Goal: Task Accomplishment & Management: Complete application form

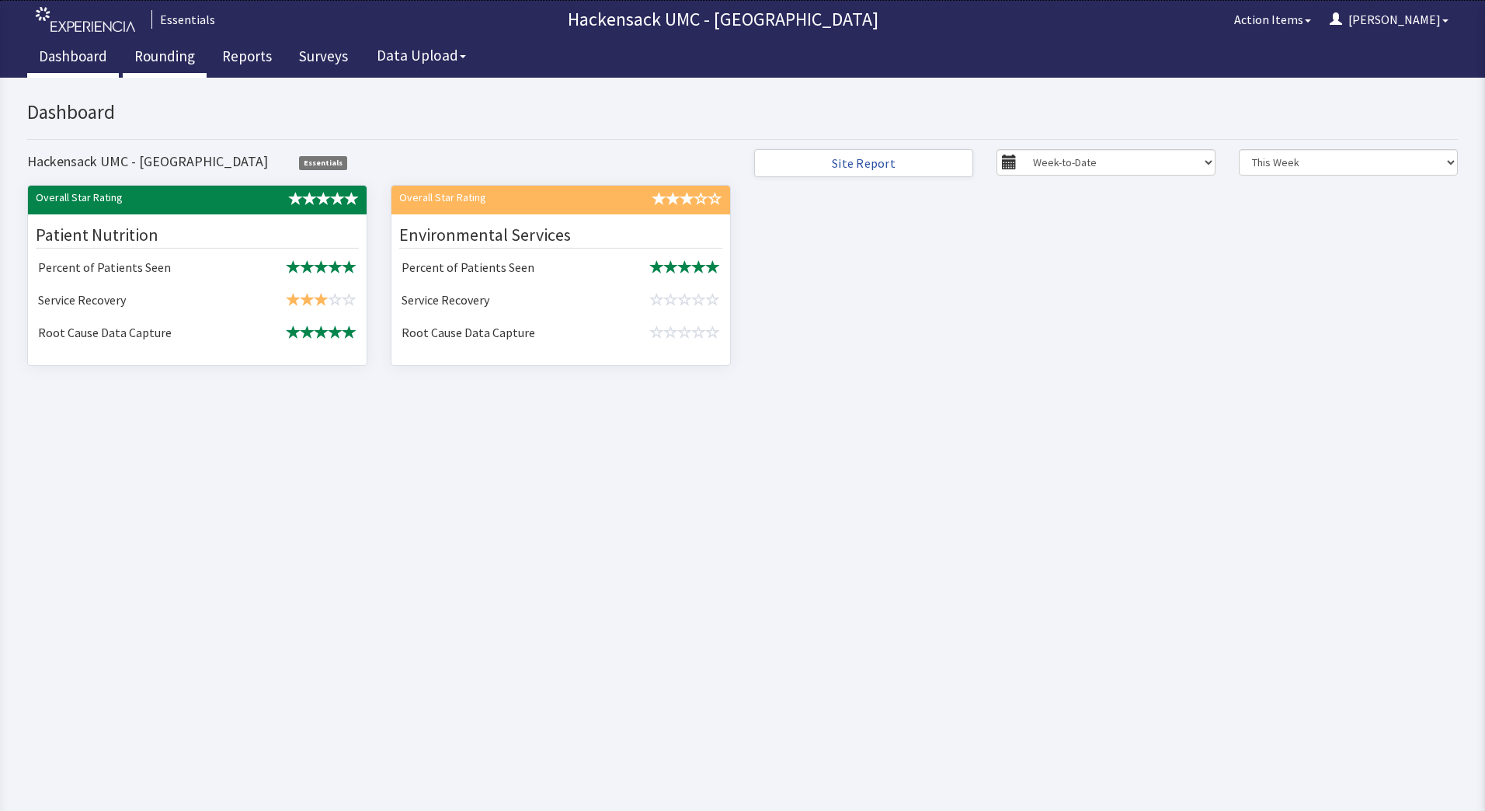
click at [145, 58] on link "Rounding" at bounding box center [165, 58] width 84 height 39
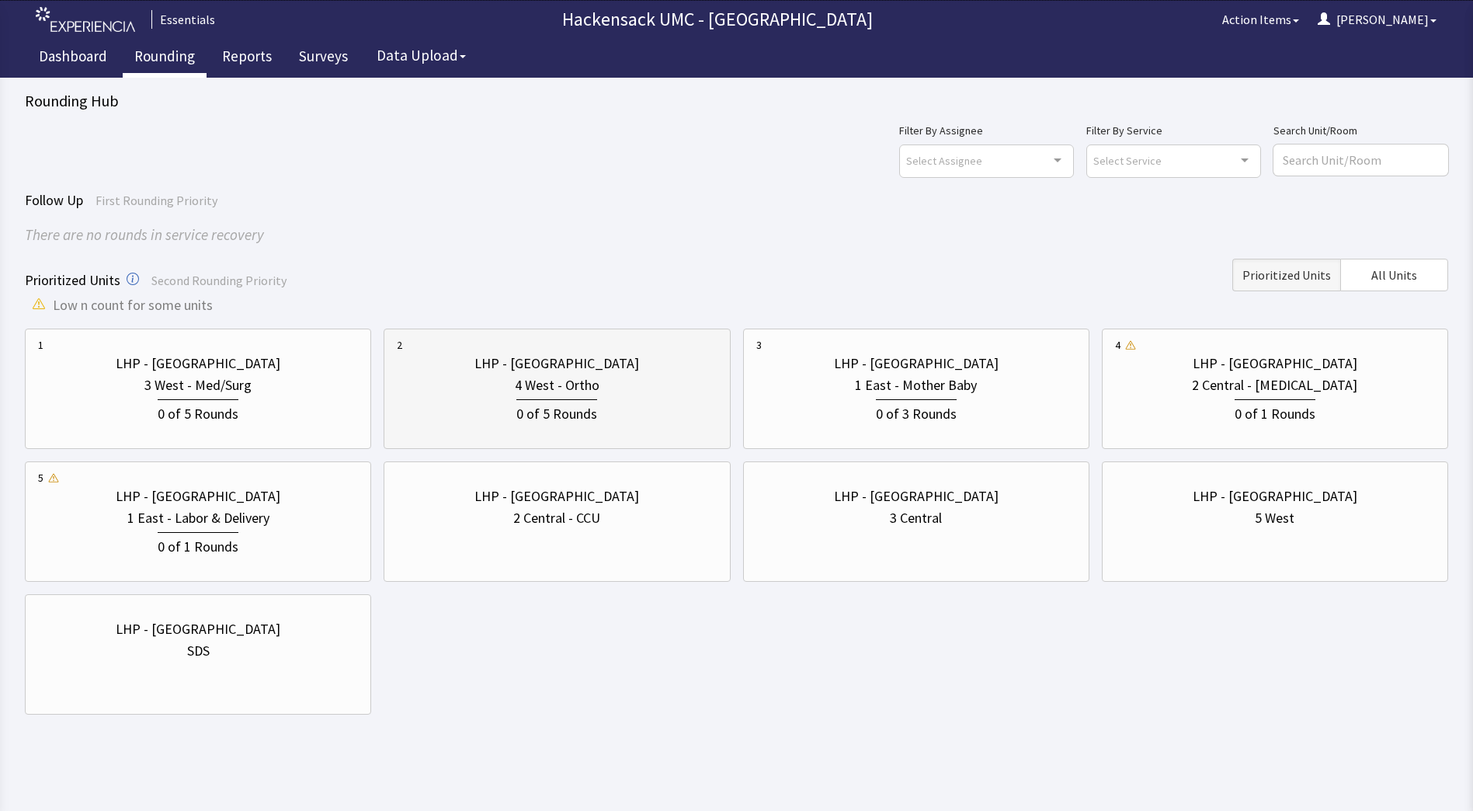
click at [631, 400] on div "0 of 5 Rounds" at bounding box center [557, 410] width 320 height 29
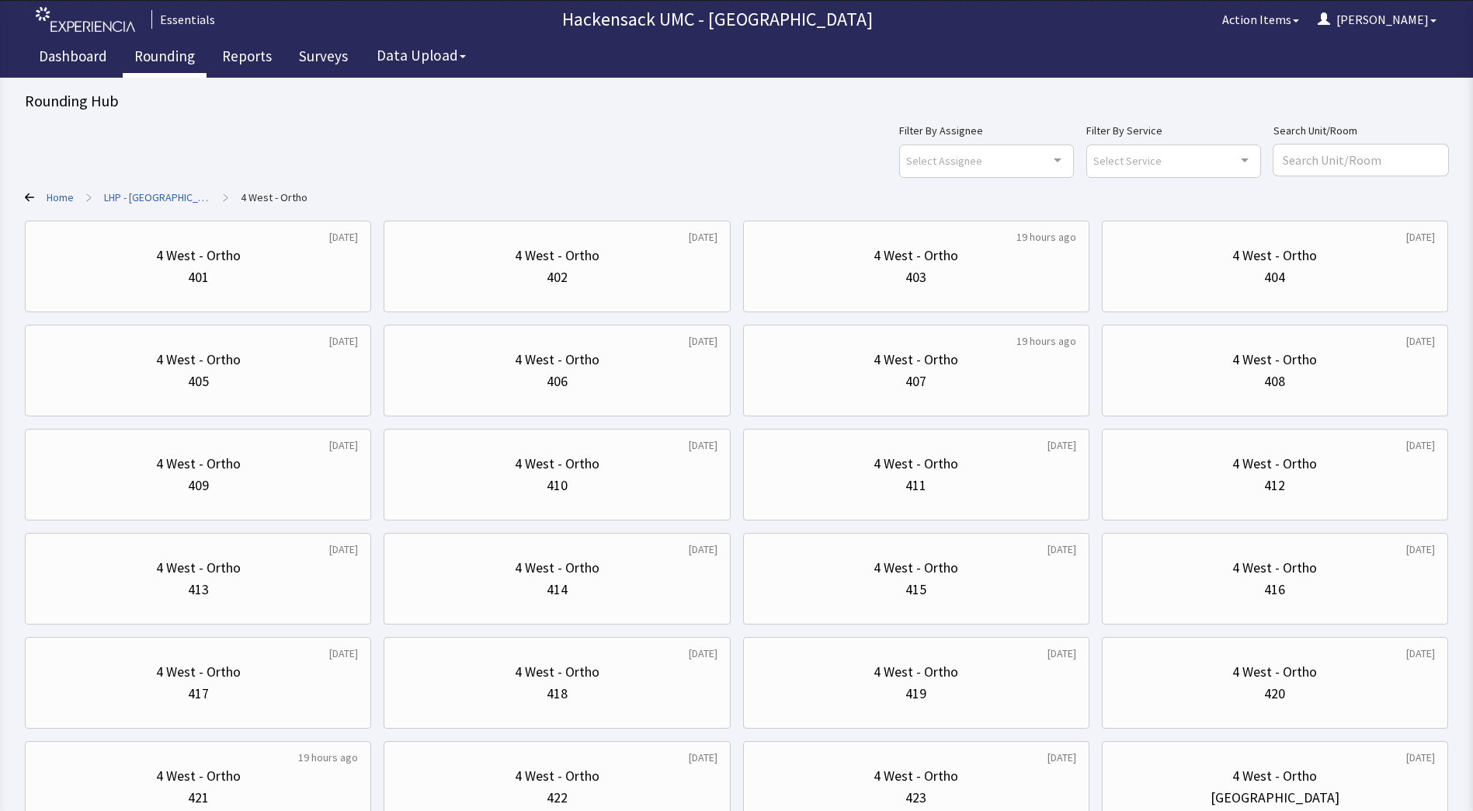
scroll to position [124, 0]
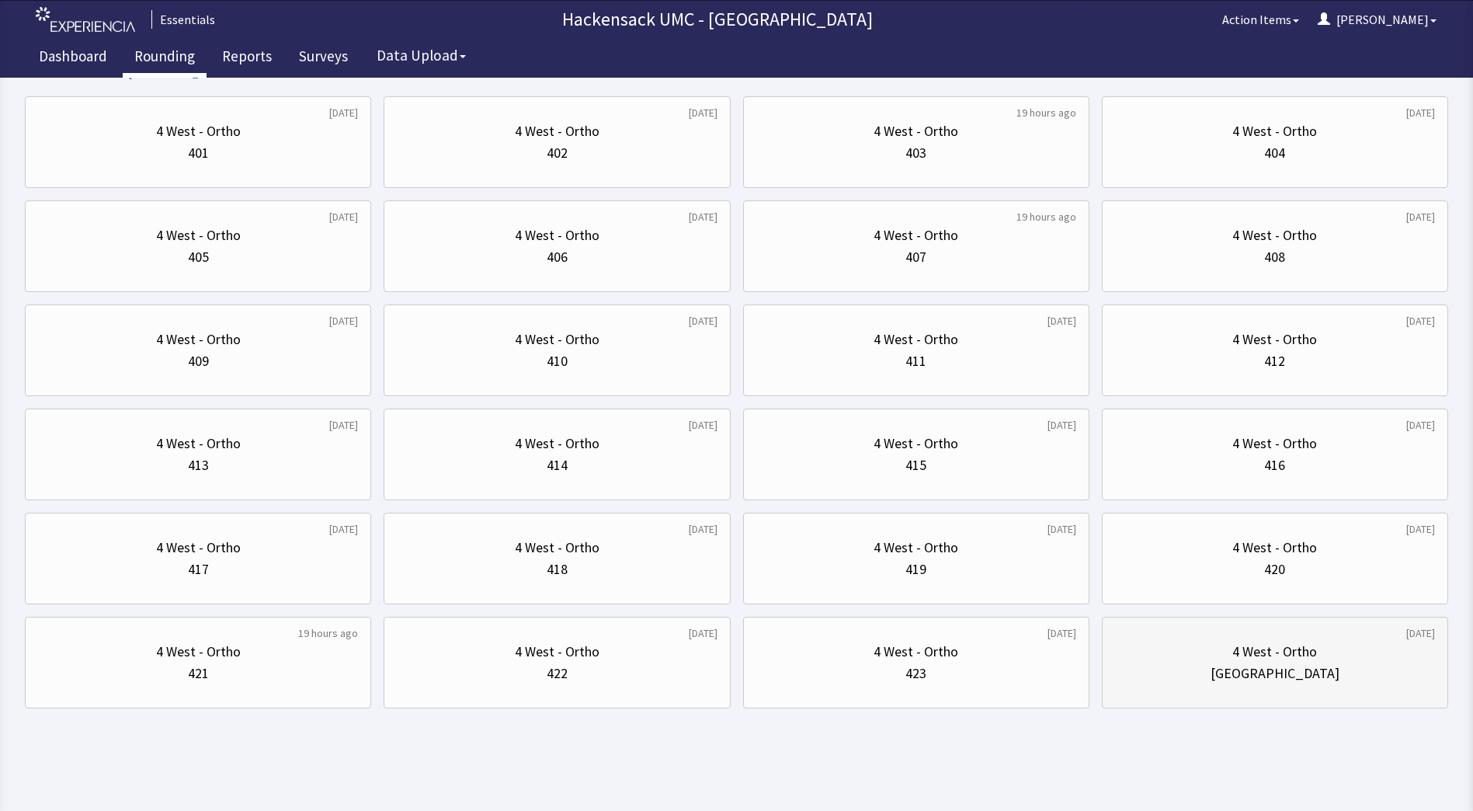
click at [1319, 662] on div "4 West - Ortho" at bounding box center [1275, 652] width 320 height 22
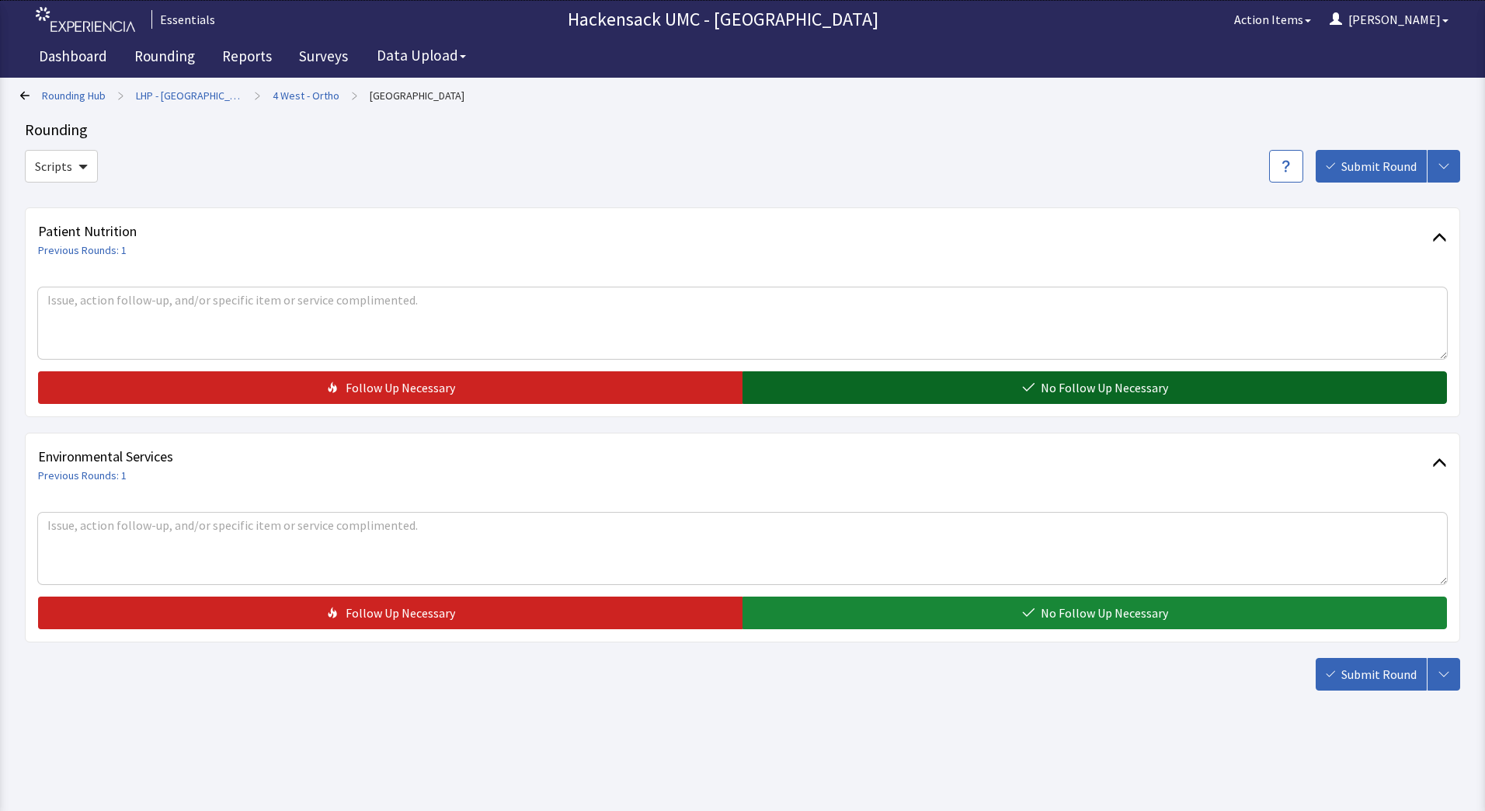
click at [965, 391] on button "No Follow Up Necessary" at bounding box center [1094, 387] width 704 height 33
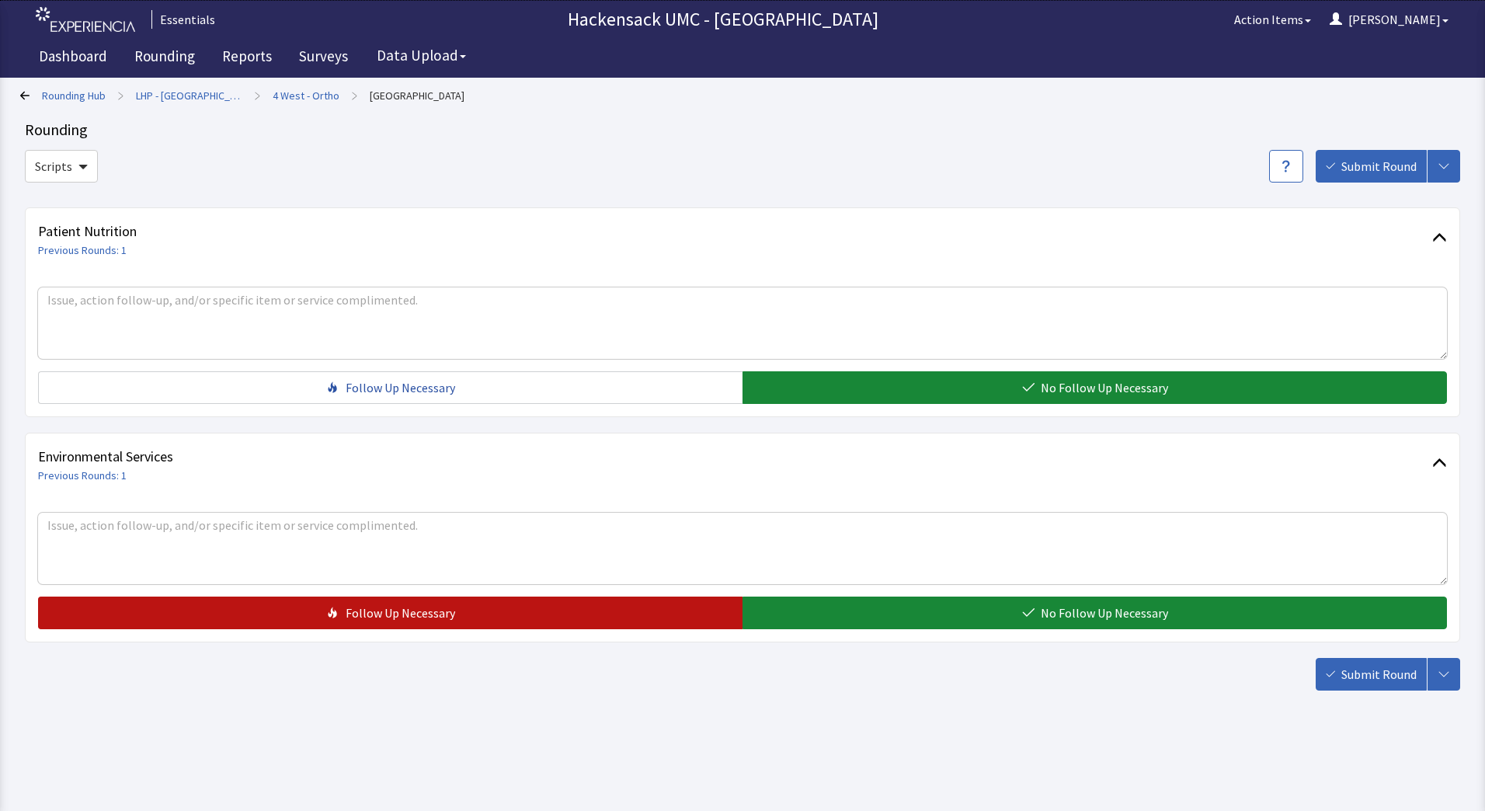
click at [669, 610] on button "Follow Up Necessary" at bounding box center [390, 612] width 704 height 33
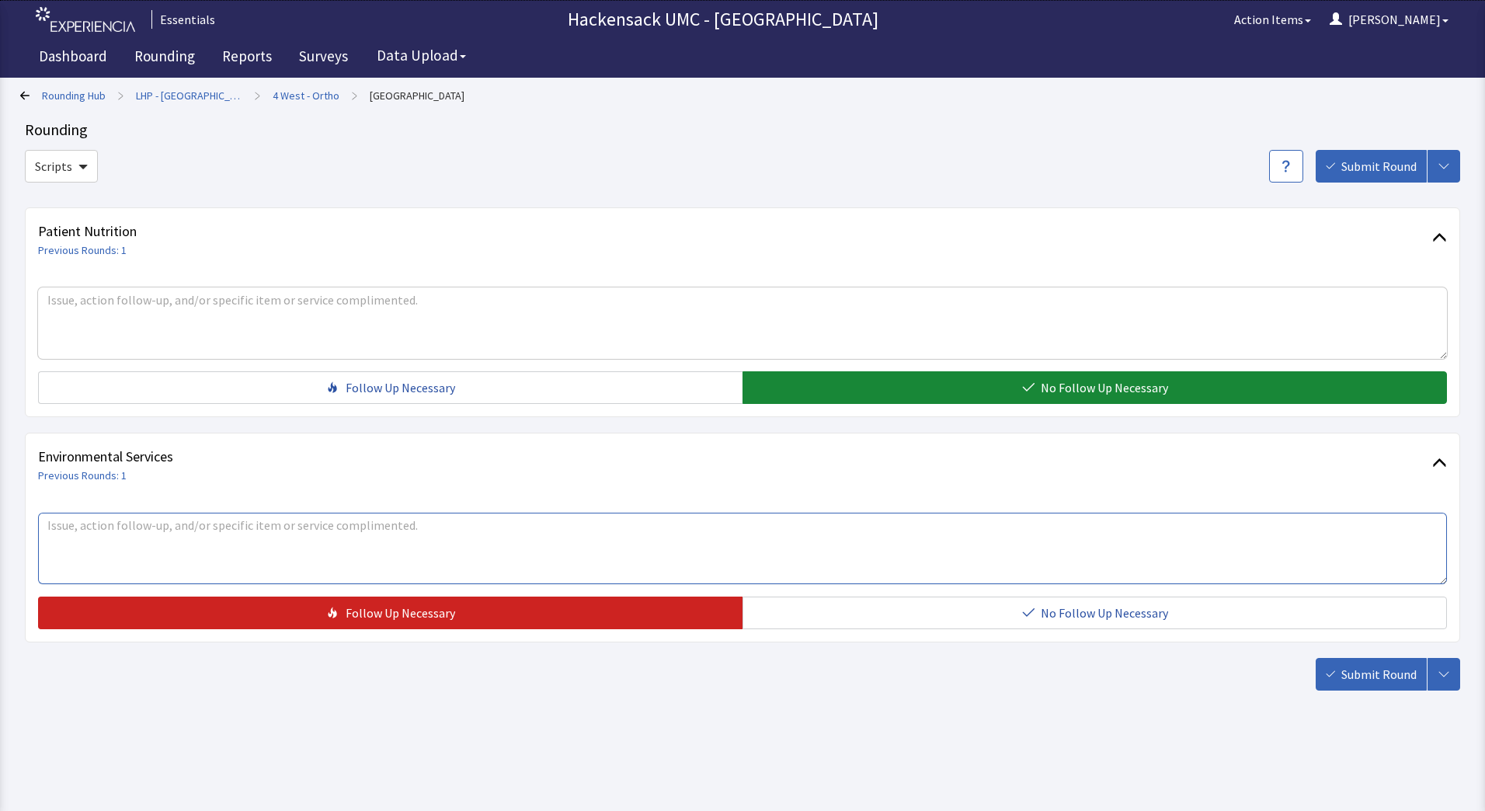
click at [514, 540] on textarea at bounding box center [742, 547] width 1408 height 71
type textarea "Kera RN - room 402 floor is sticky"
click at [1360, 675] on span "Submit Round" at bounding box center [1378, 674] width 75 height 19
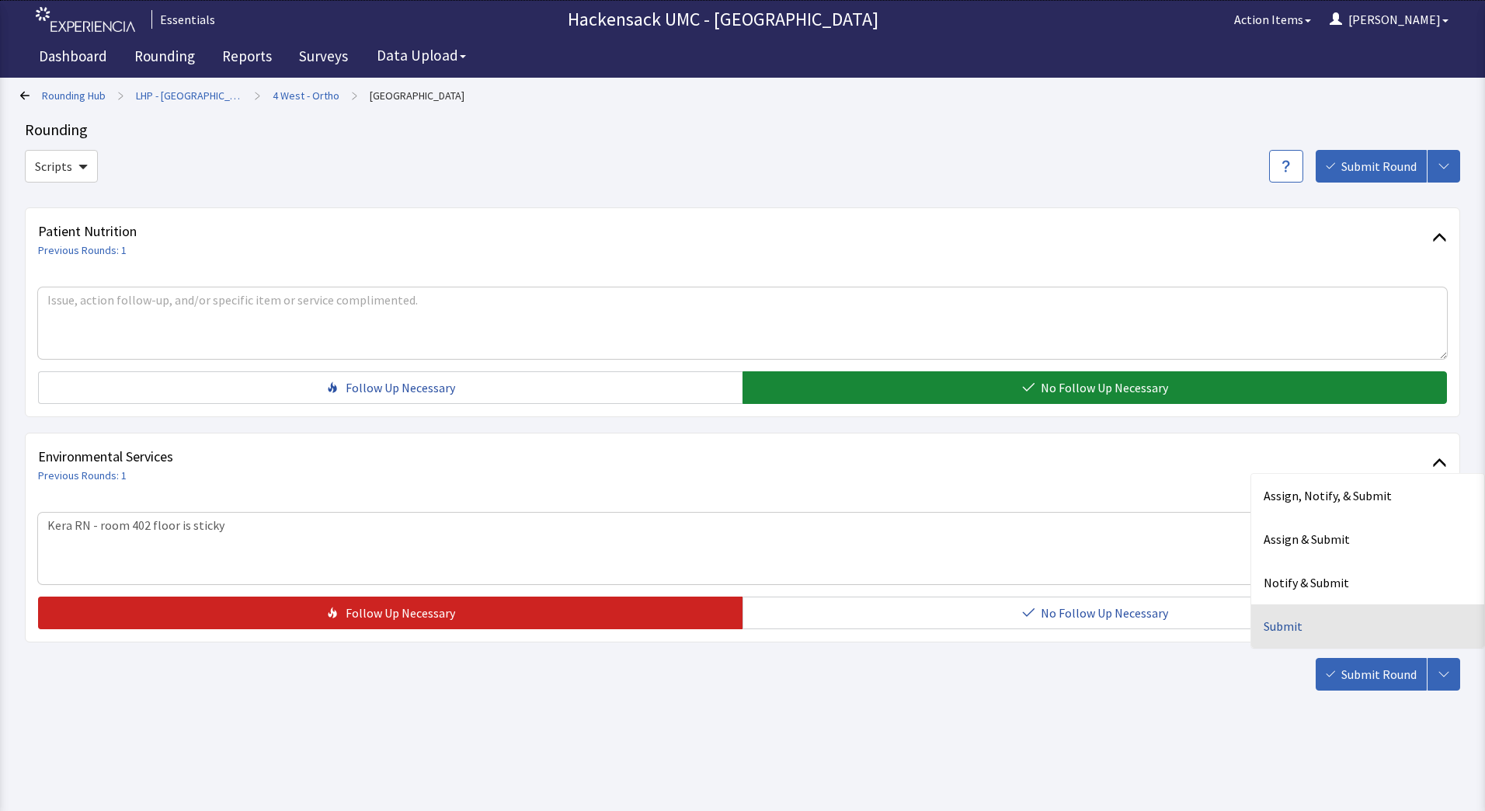
click at [1310, 629] on div "Submit" at bounding box center [1367, 625] width 233 height 43
